Goal: Task Accomplishment & Management: Manage account settings

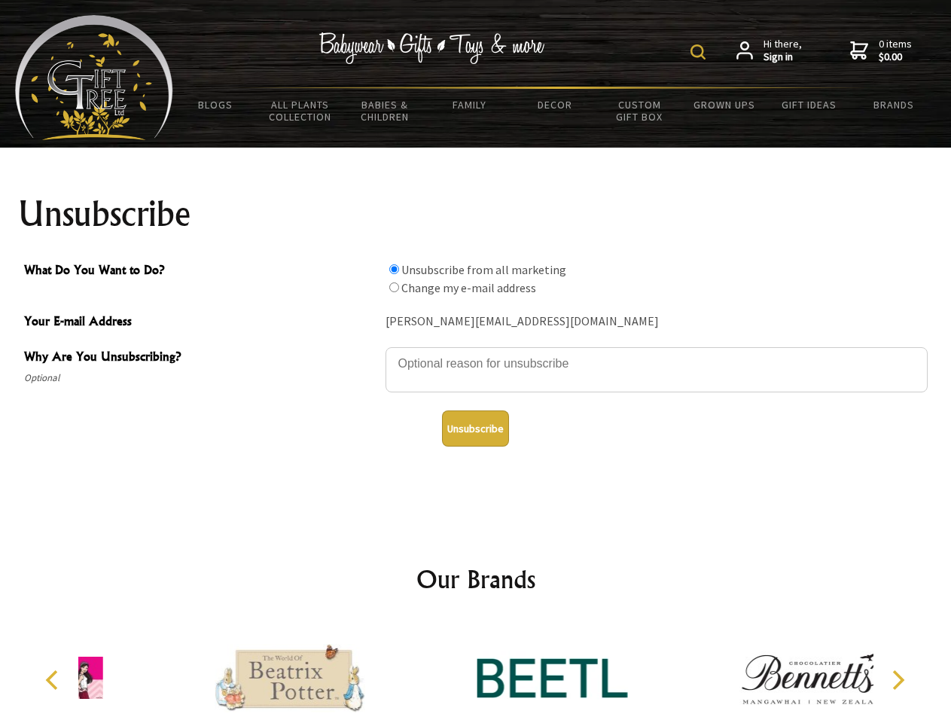
click at [700, 52] on img at bounding box center [697, 51] width 15 height 15
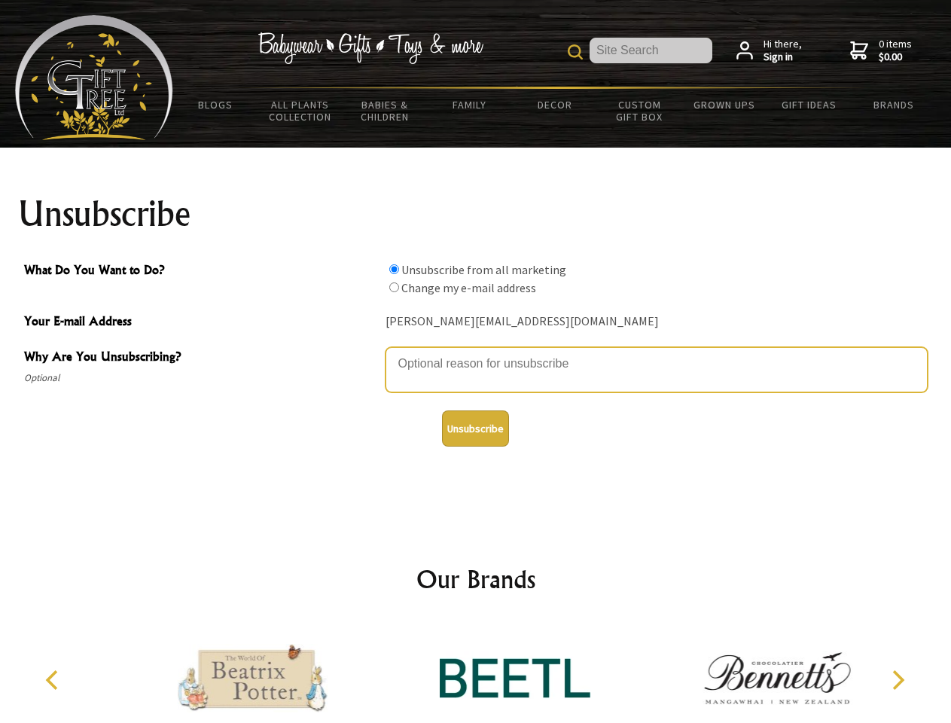
click at [476, 352] on textarea "Why Are You Unsubscribing?" at bounding box center [656, 369] width 542 height 45
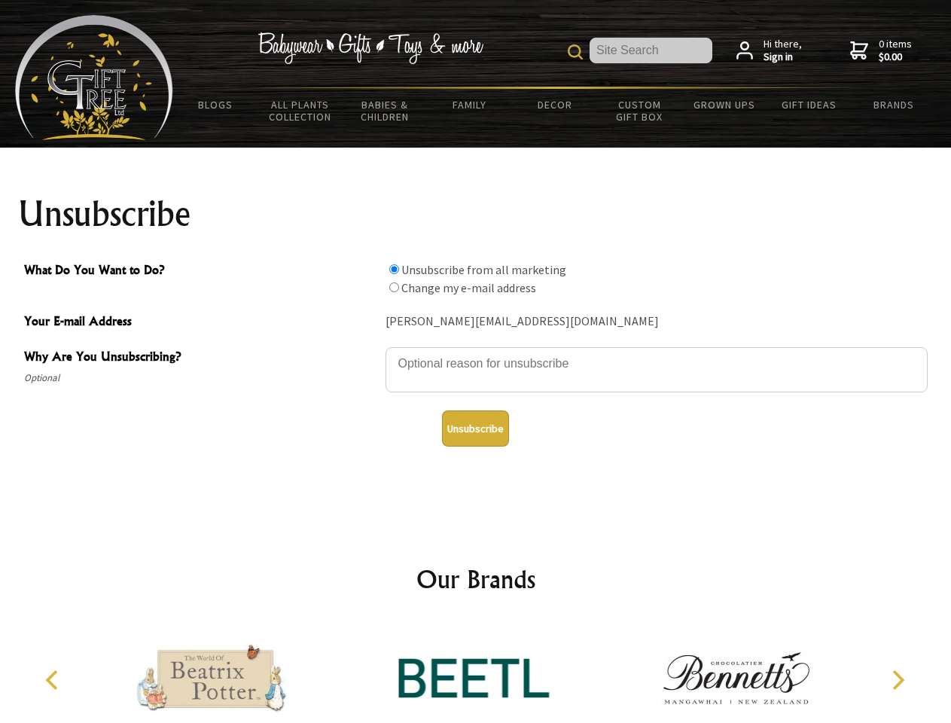
click at [394, 269] on input "What Do You Want to Do?" at bounding box center [394, 269] width 10 height 10
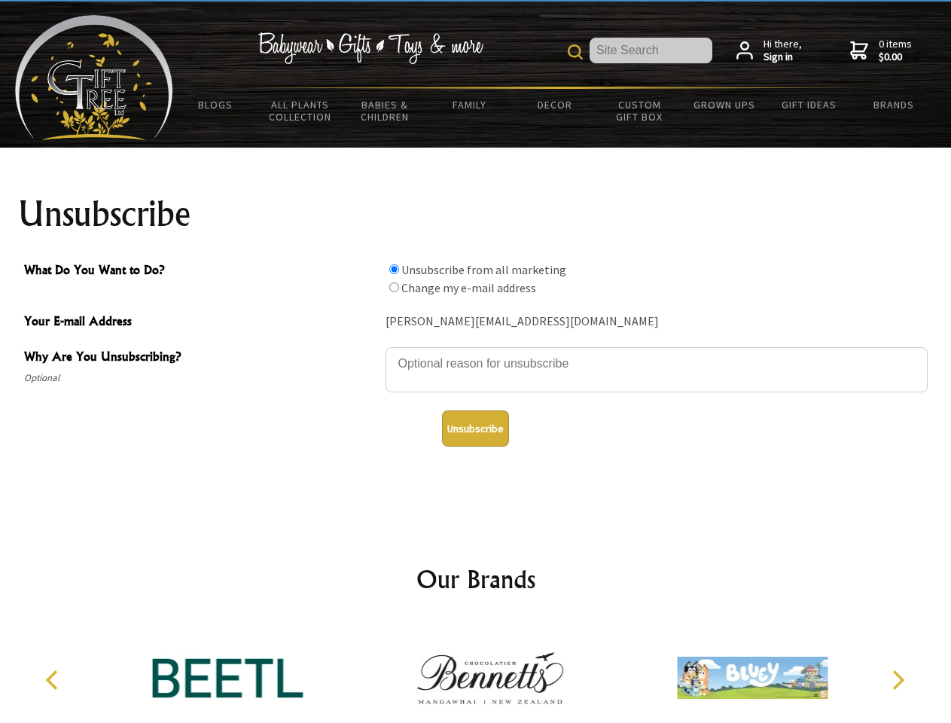
click at [394, 287] on input "What Do You Want to Do?" at bounding box center [394, 287] width 10 height 10
radio input "true"
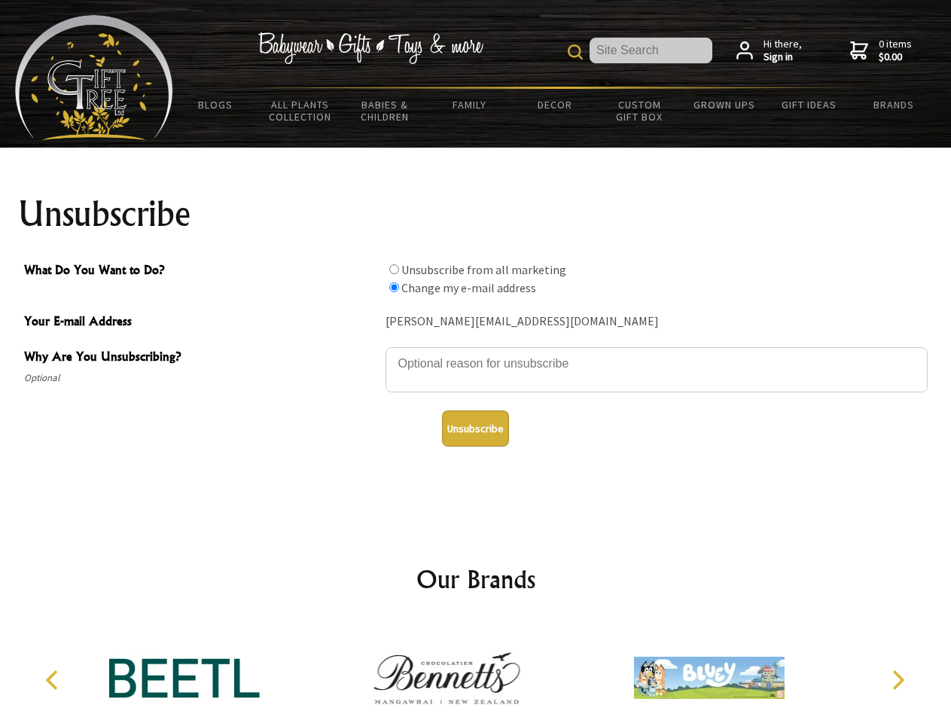
click at [475, 428] on button "Unsubscribe" at bounding box center [475, 428] width 67 height 36
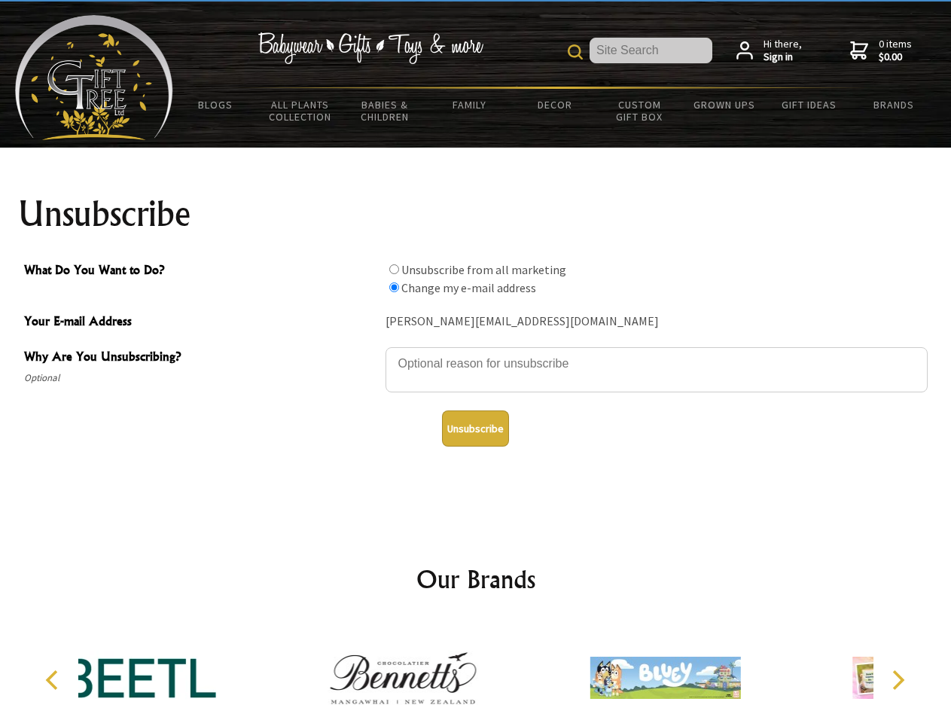
click at [476, 671] on img at bounding box center [402, 677] width 151 height 113
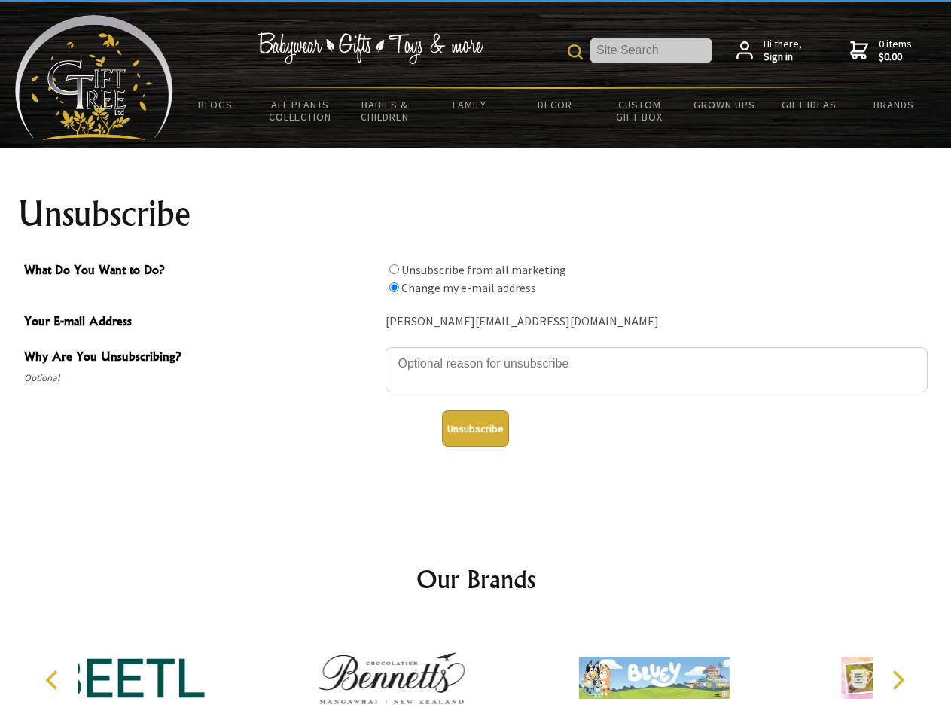
click at [54, 680] on icon "Previous" at bounding box center [54, 680] width 20 height 20
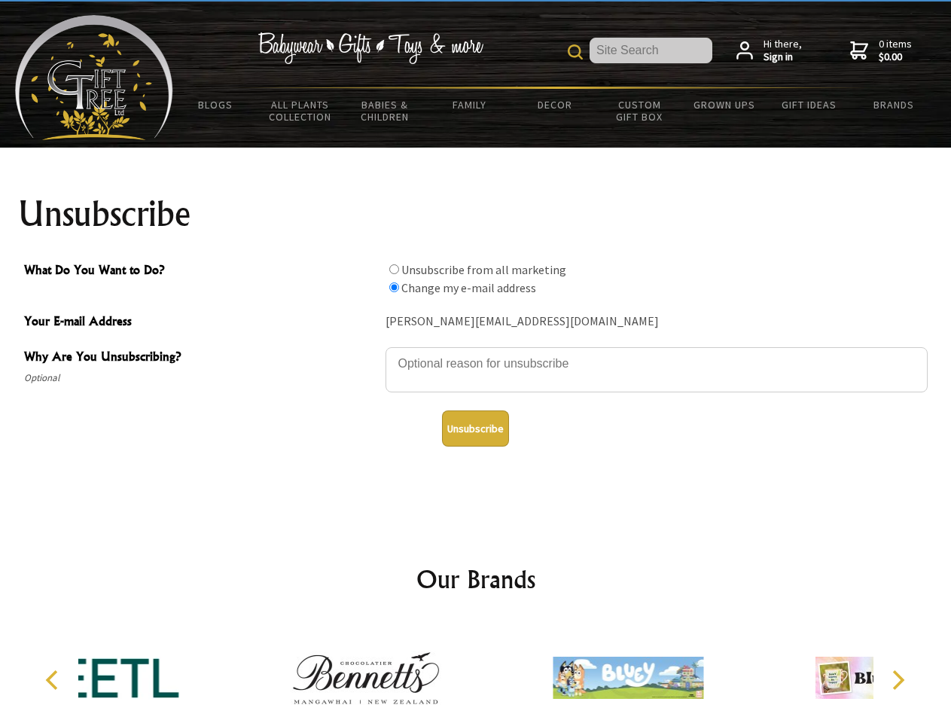
click at [897, 680] on icon "Next" at bounding box center [897, 680] width 20 height 20
